Goal: Task Accomplishment & Management: Manage account settings

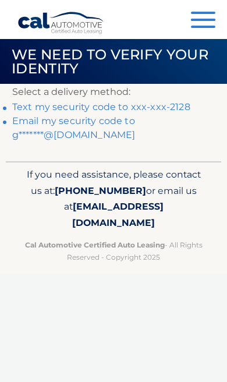
click at [176, 101] on link "Text my security code to xxx-xxx-2128" at bounding box center [101, 106] width 178 height 11
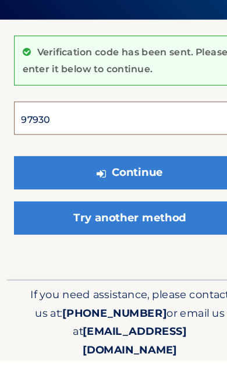
type input "979305"
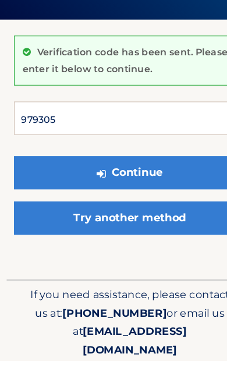
click at [114, 203] on button "Continue" at bounding box center [113, 217] width 203 height 29
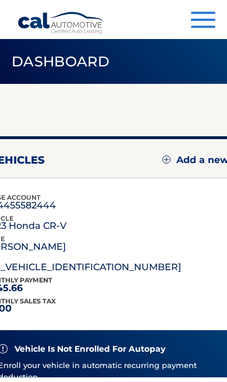
click at [139, 176] on div "my vehicles Add a new lease lease account #44455582444 vehicle 2023 Honda CR-V …" at bounding box center [114, 264] width 288 height 256
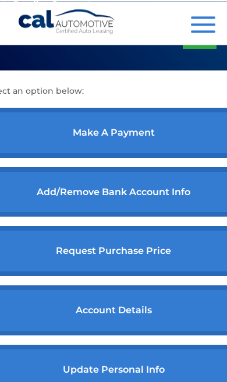
scroll to position [472, 0]
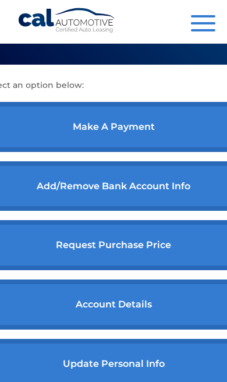
click at [148, 326] on link "account details" at bounding box center [113, 305] width 259 height 50
click at [153, 321] on link "account details" at bounding box center [113, 305] width 259 height 50
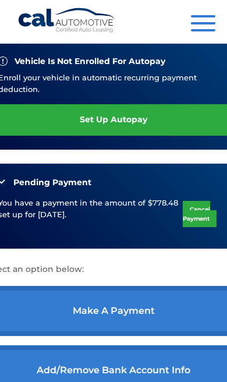
scroll to position [278, 0]
